Goal: Navigation & Orientation: Find specific page/section

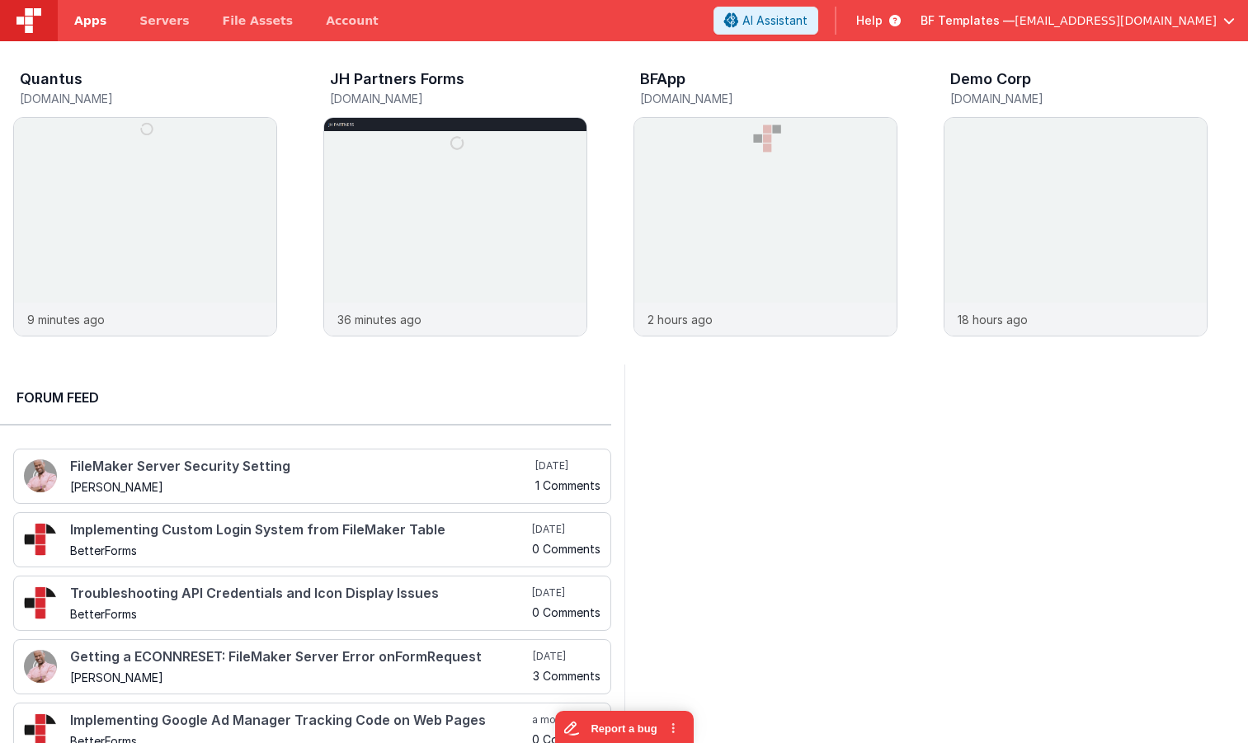
click at [94, 23] on span "Apps" at bounding box center [90, 20] width 32 height 16
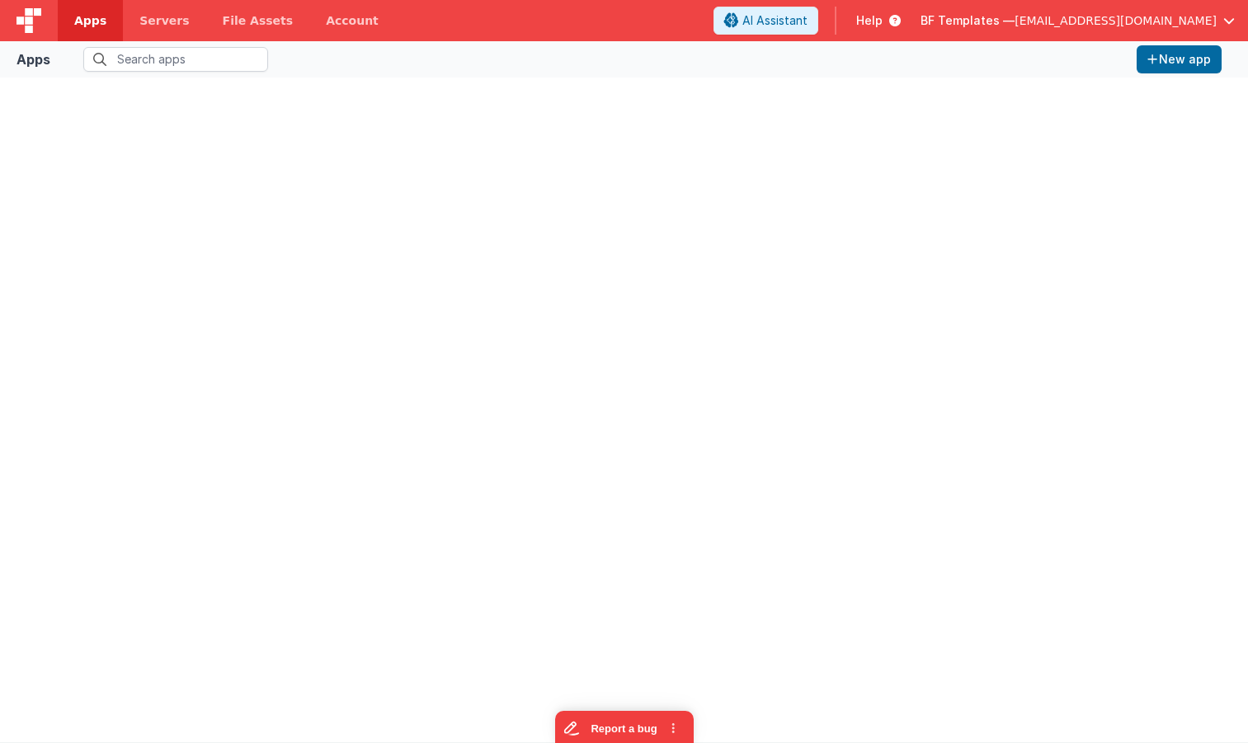
click at [1088, 31] on div "BF Templates — [EMAIL_ADDRESS][DOMAIN_NAME]" at bounding box center [1078, 21] width 314 height 28
click at [1015, 25] on span "BF Templates —" at bounding box center [968, 20] width 94 height 16
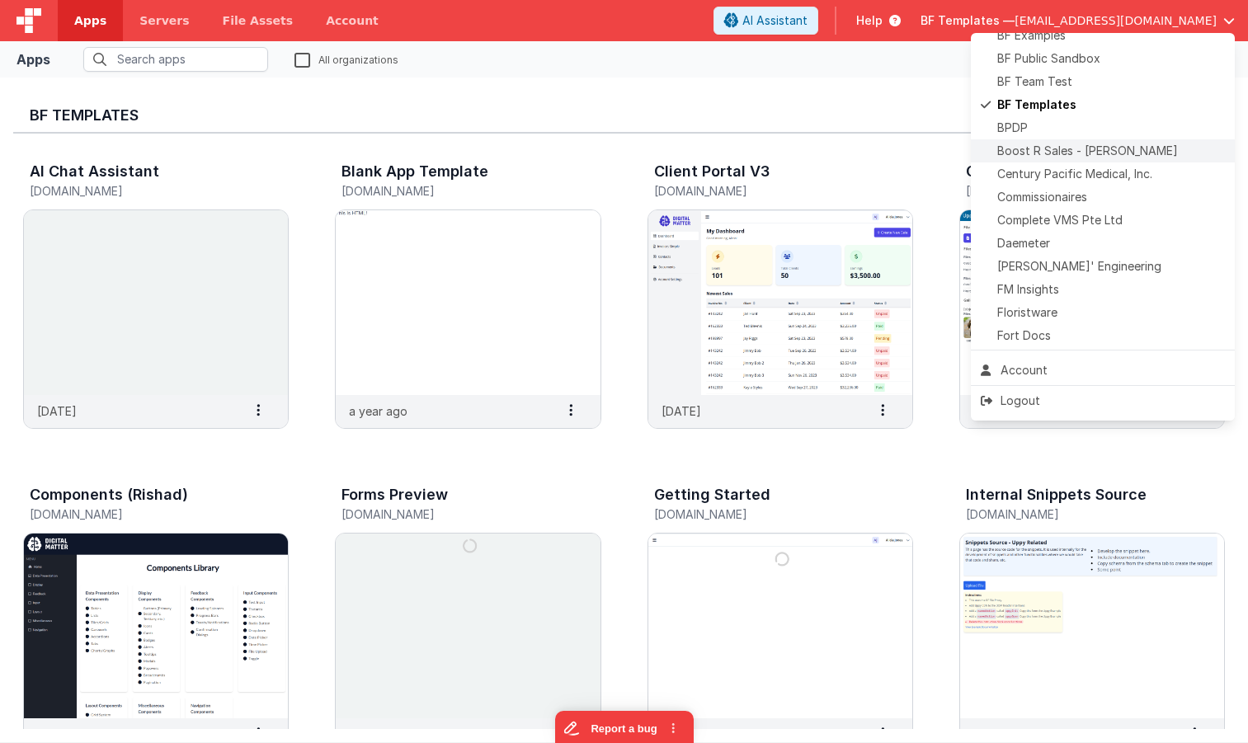
scroll to position [118, 0]
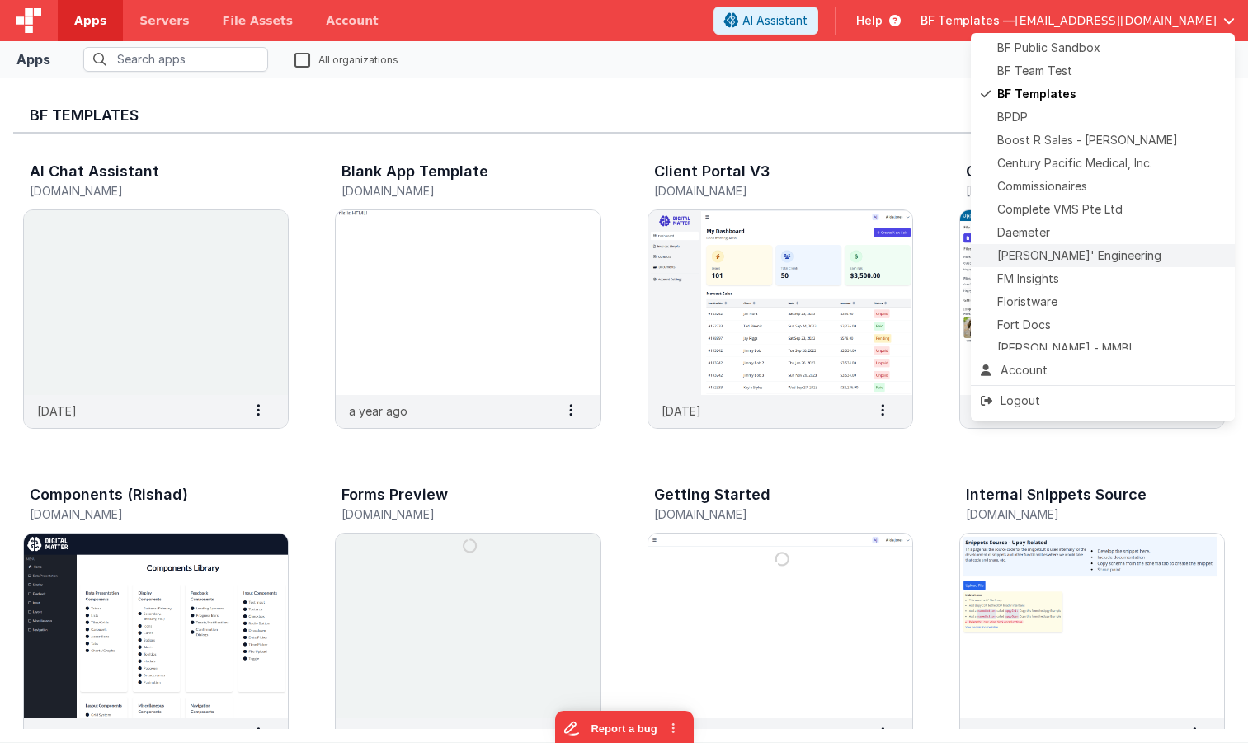
click at [1071, 261] on span "[PERSON_NAME]' Engineering" at bounding box center [1079, 255] width 164 height 16
